Goal: Task Accomplishment & Management: Use online tool/utility

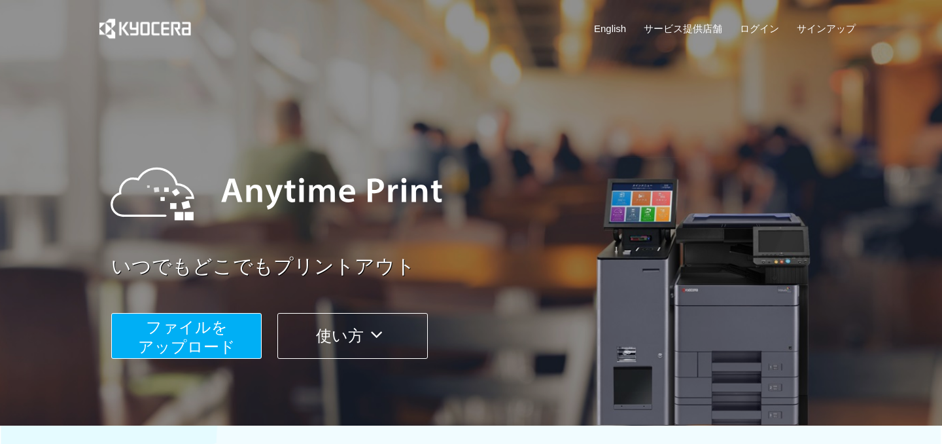
click at [188, 344] on span "ファイルを ​​アップロード" at bounding box center [186, 336] width 97 height 37
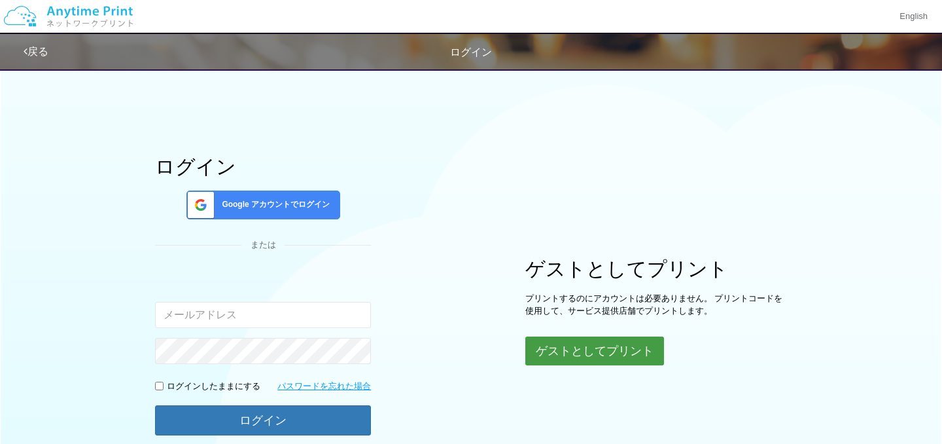
click at [538, 345] on button "ゲストとしてプリント" at bounding box center [594, 350] width 139 height 29
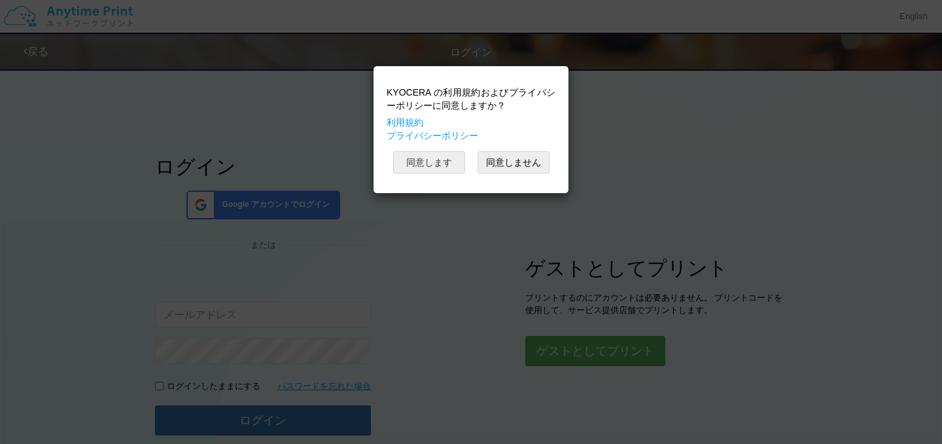
click at [444, 164] on button "同意します" at bounding box center [429, 162] width 72 height 22
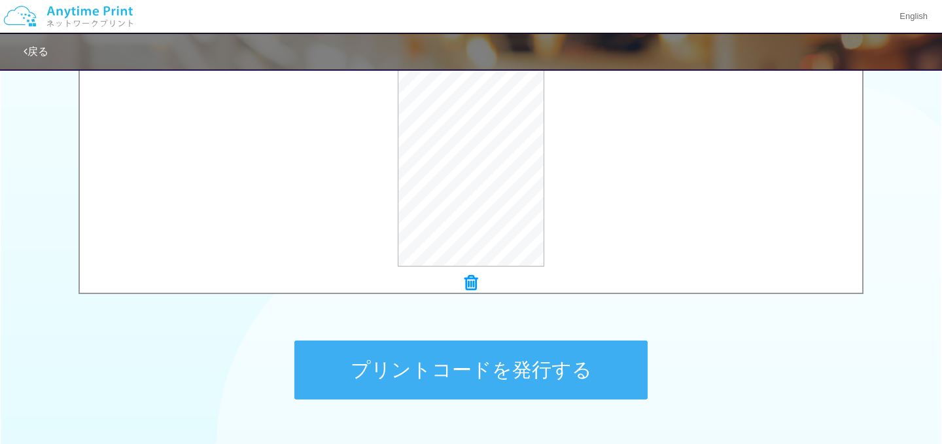
scroll to position [497, 0]
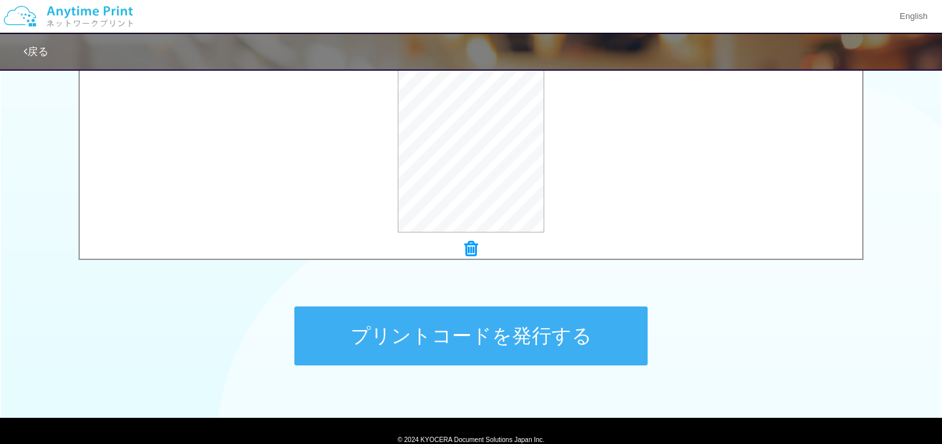
click at [483, 340] on button "プリントコードを発行する" at bounding box center [470, 335] width 353 height 59
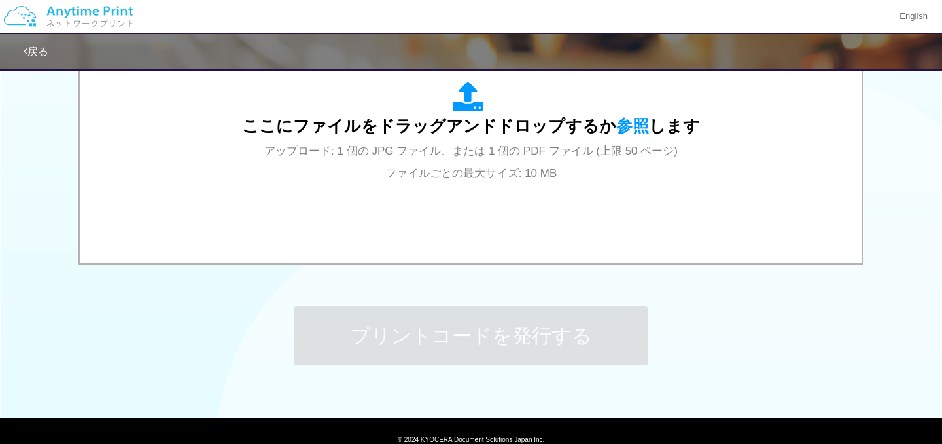
scroll to position [0, 0]
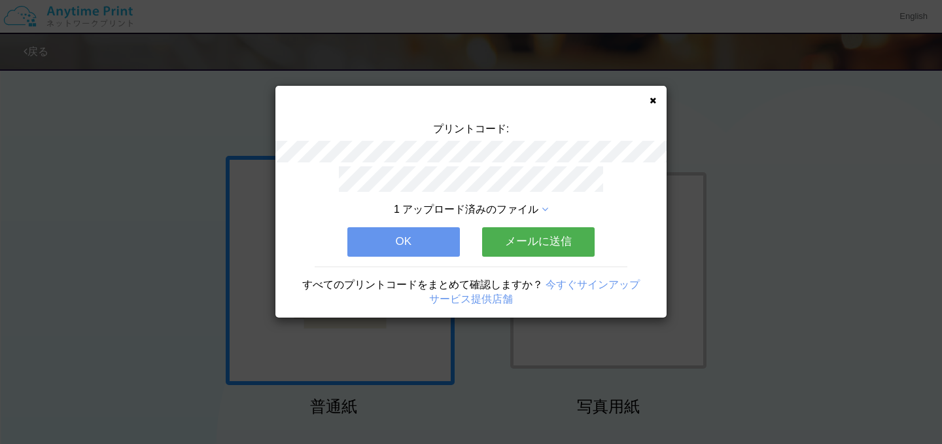
click at [428, 237] on button "OK" at bounding box center [403, 241] width 113 height 29
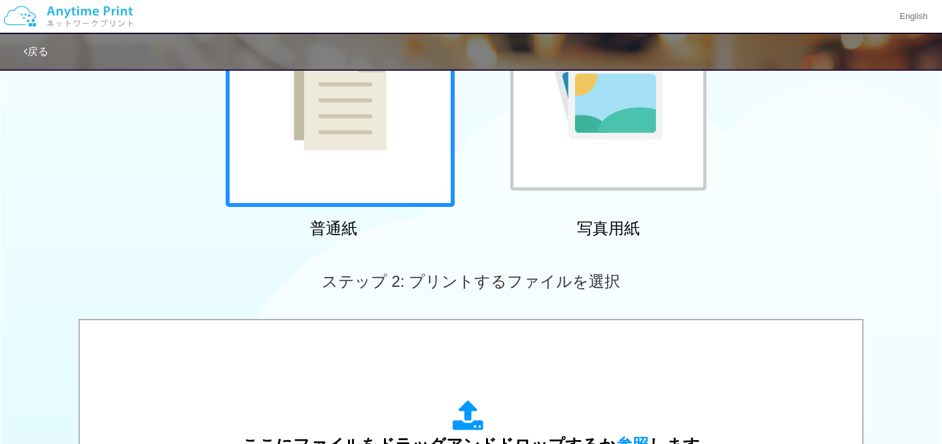
scroll to position [279, 0]
